Goal: Information Seeking & Learning: Learn about a topic

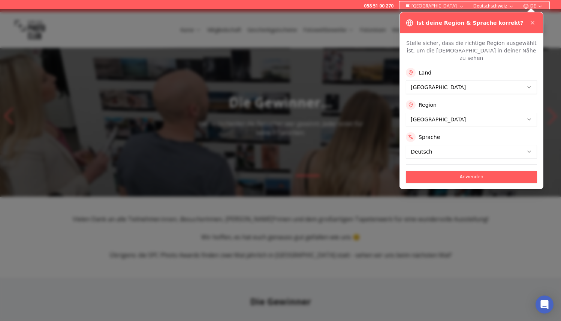
click at [445, 171] on button "Anwenden" at bounding box center [471, 177] width 131 height 12
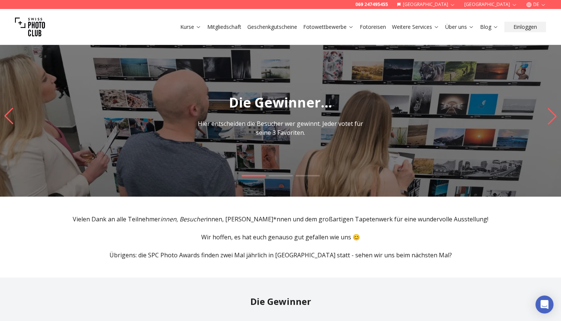
click at [9, 118] on icon "Previous slide" at bounding box center [9, 116] width 10 height 16
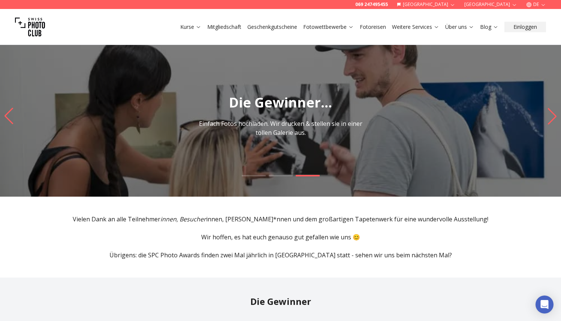
click at [9, 118] on icon "Previous slide" at bounding box center [9, 116] width 10 height 16
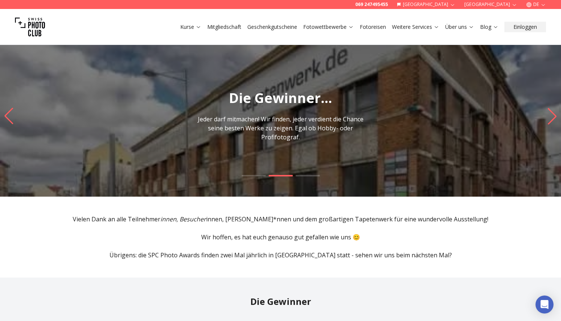
click at [9, 118] on icon "Previous slide" at bounding box center [9, 116] width 10 height 16
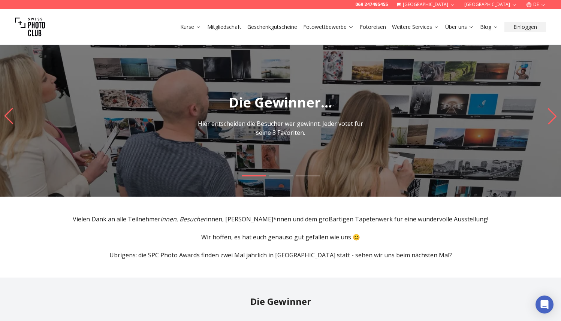
click at [9, 118] on icon "Previous slide" at bounding box center [9, 116] width 10 height 16
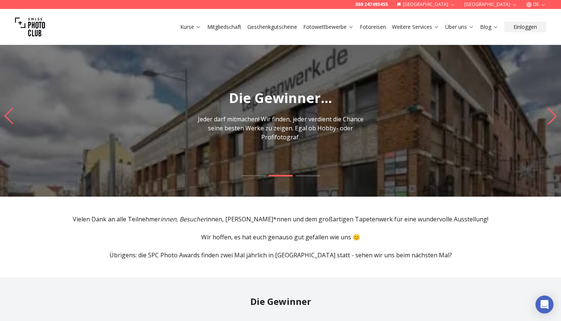
click at [258, 176] on span at bounding box center [254, 175] width 24 height 1
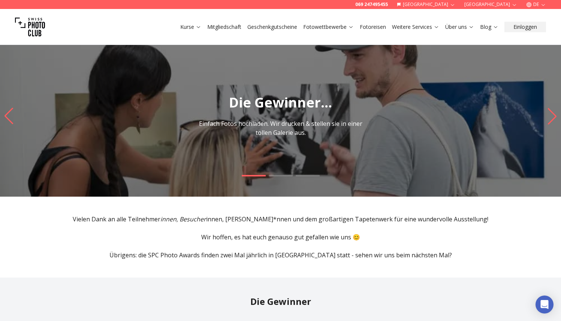
click at [258, 176] on span at bounding box center [254, 175] width 24 height 1
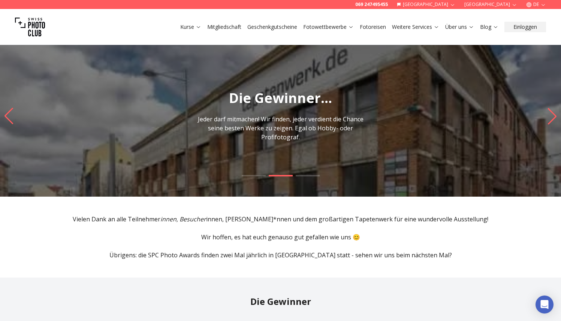
click at [258, 176] on span at bounding box center [254, 175] width 24 height 1
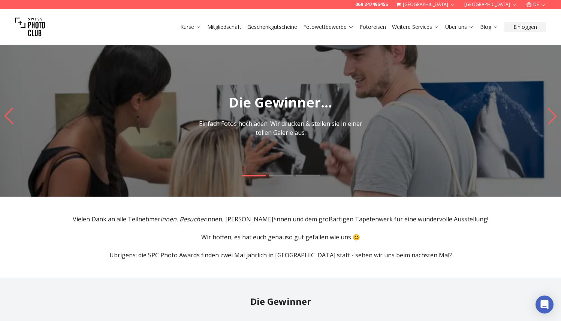
click at [258, 176] on span at bounding box center [254, 175] width 24 height 1
